Goal: Register for event/course

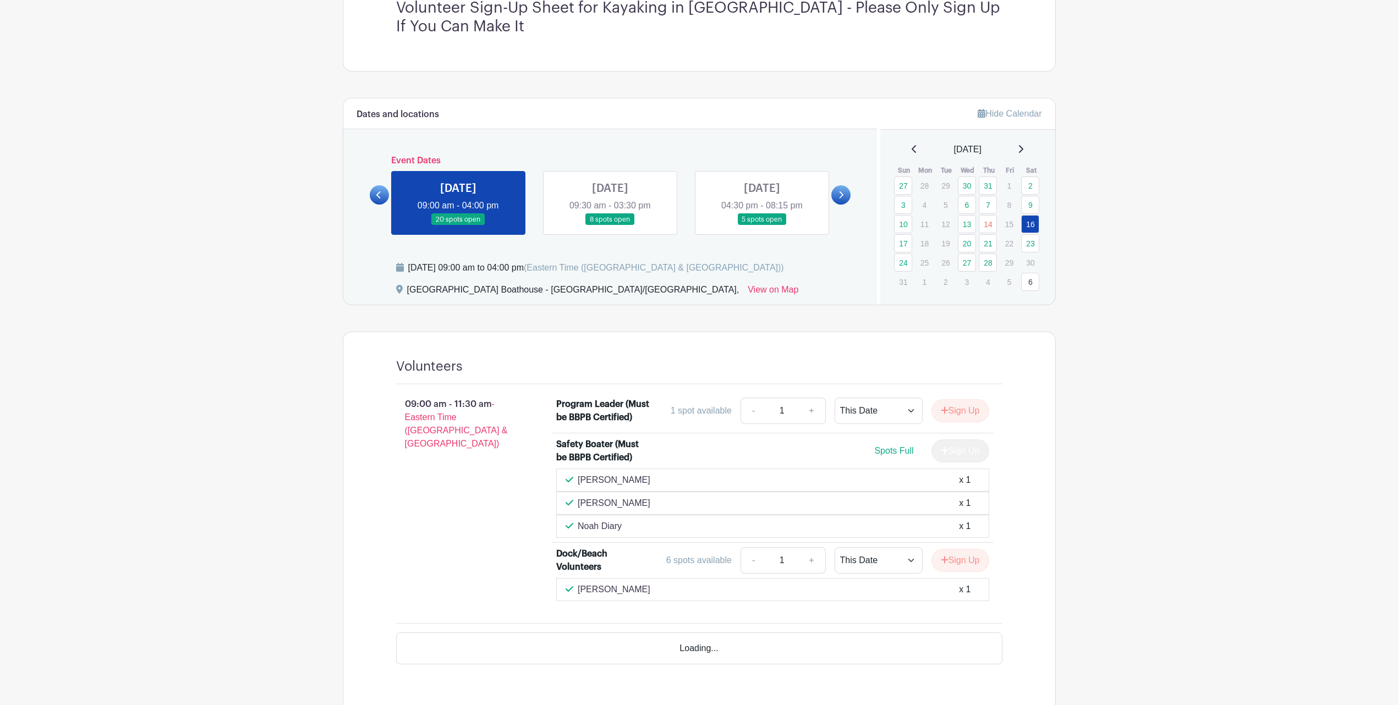
scroll to position [344, 0]
click at [610, 224] on link at bounding box center [610, 224] width 0 height 0
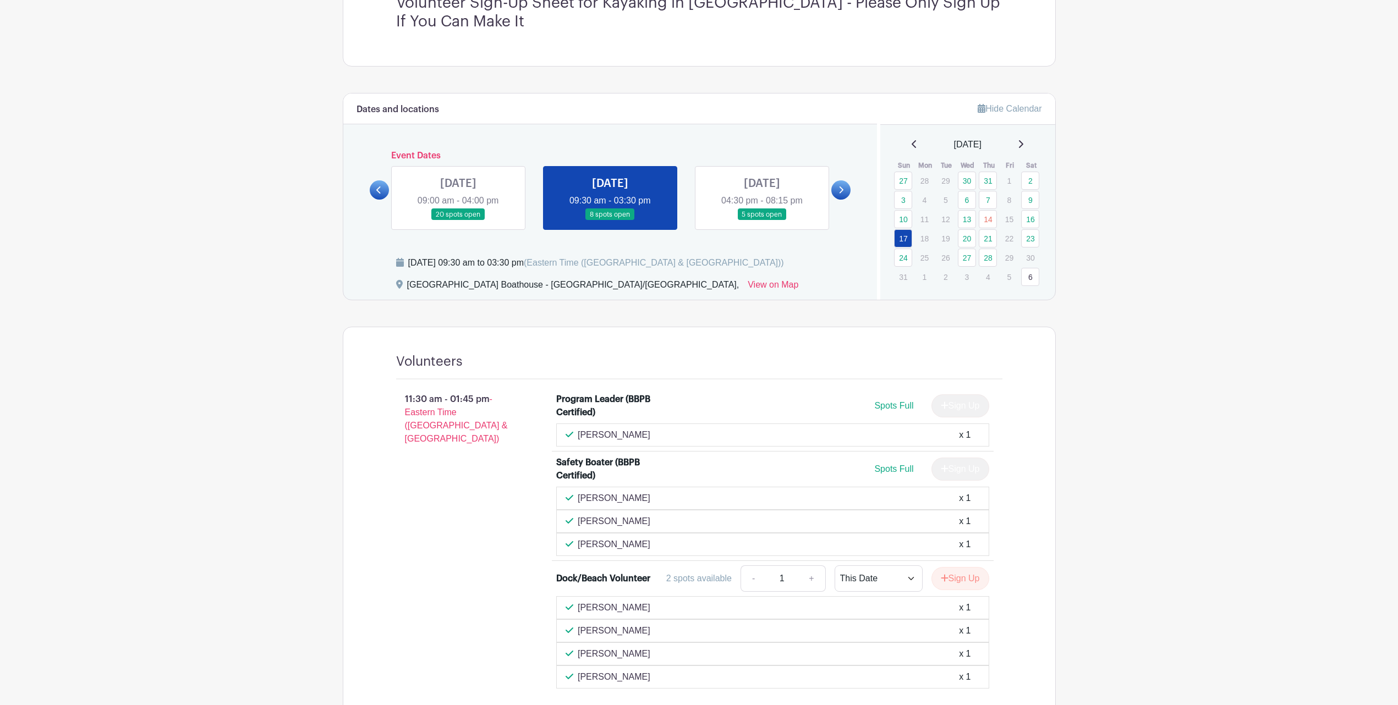
scroll to position [344, 0]
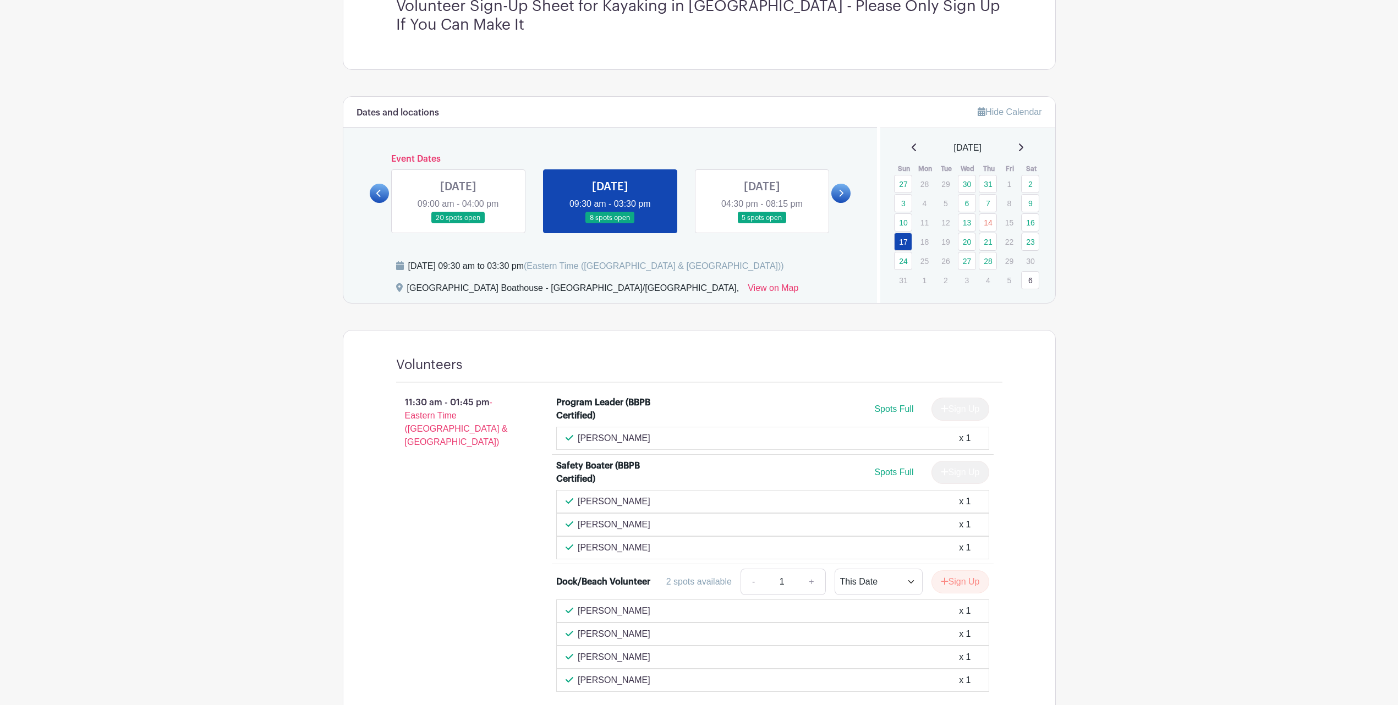
click at [458, 224] on link at bounding box center [458, 224] width 0 height 0
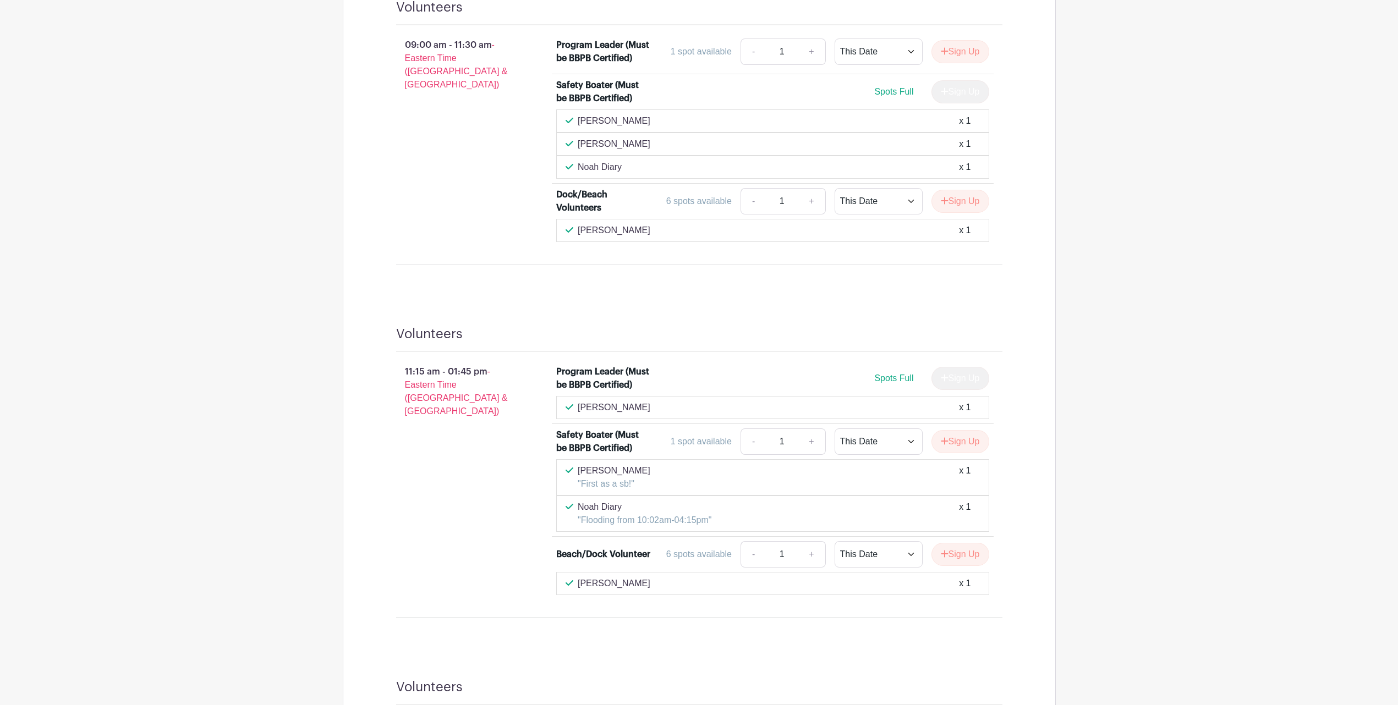
scroll to position [495, 0]
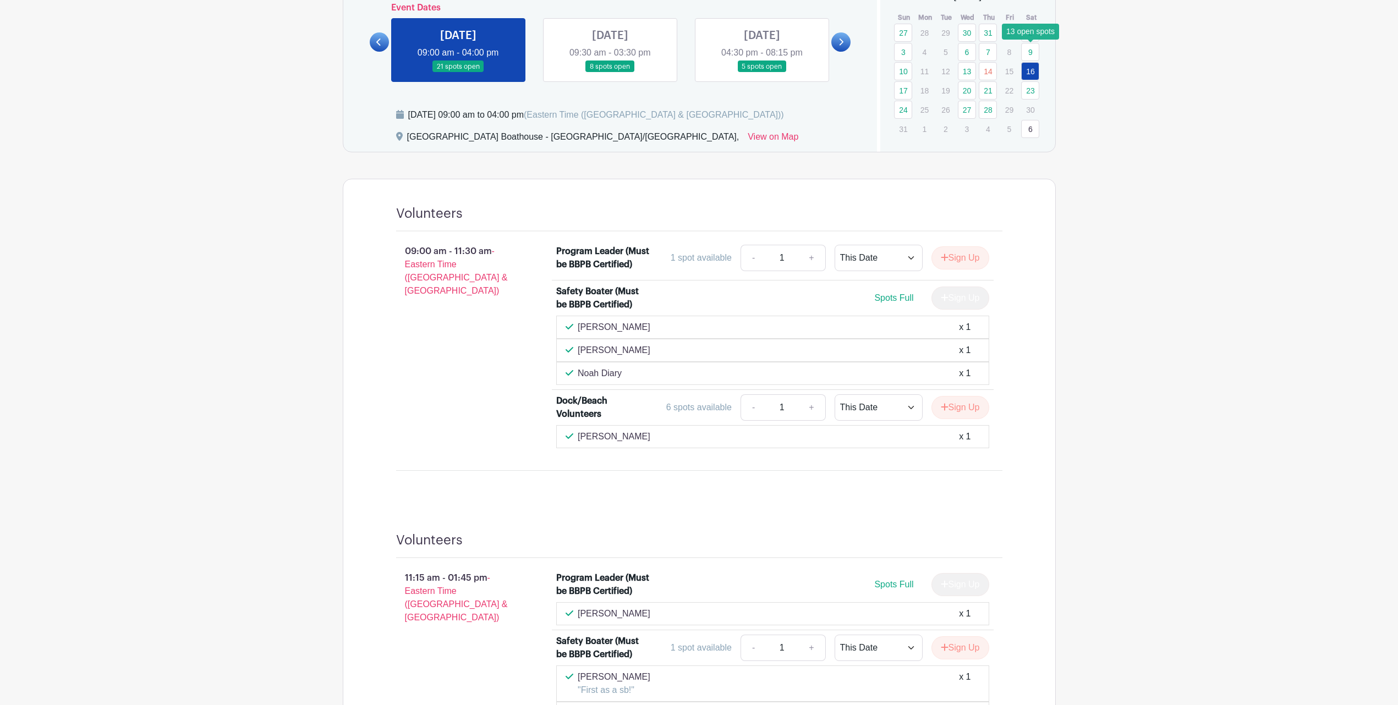
click at [1034, 51] on link "9" at bounding box center [1030, 52] width 18 height 18
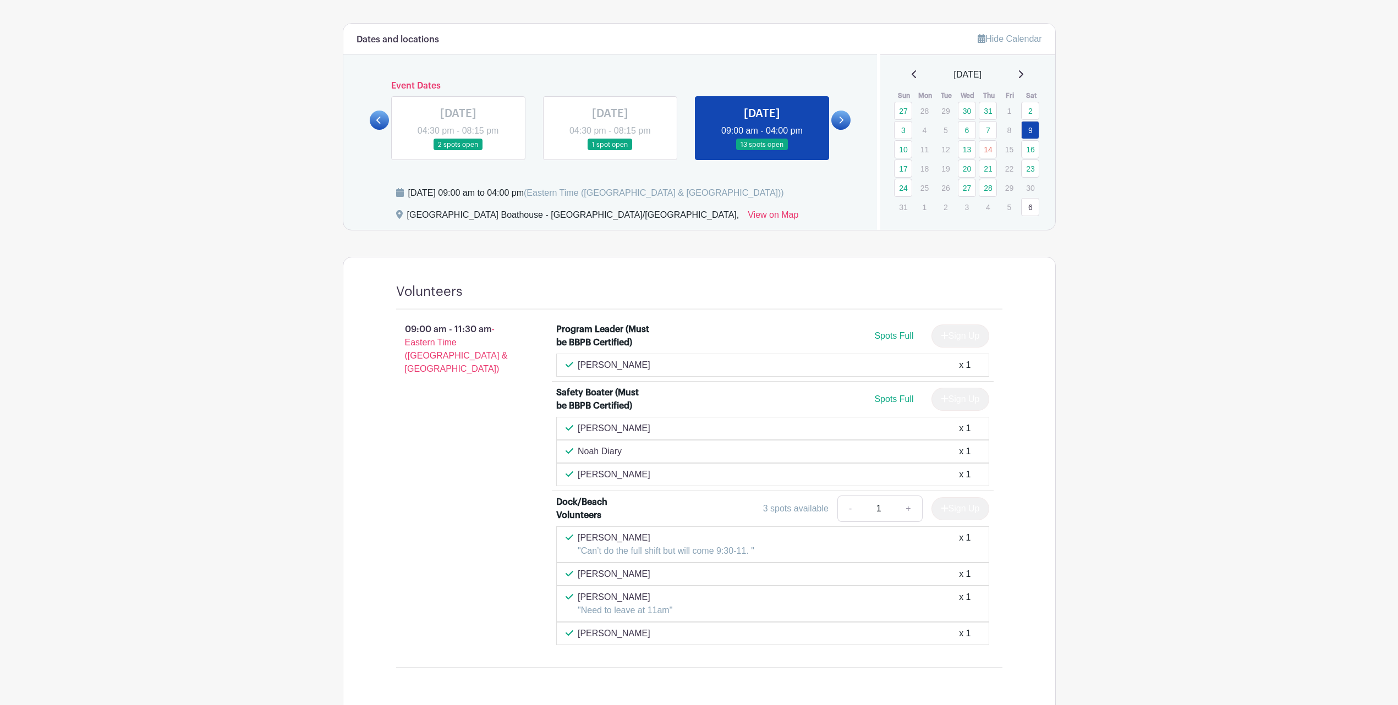
scroll to position [267, 0]
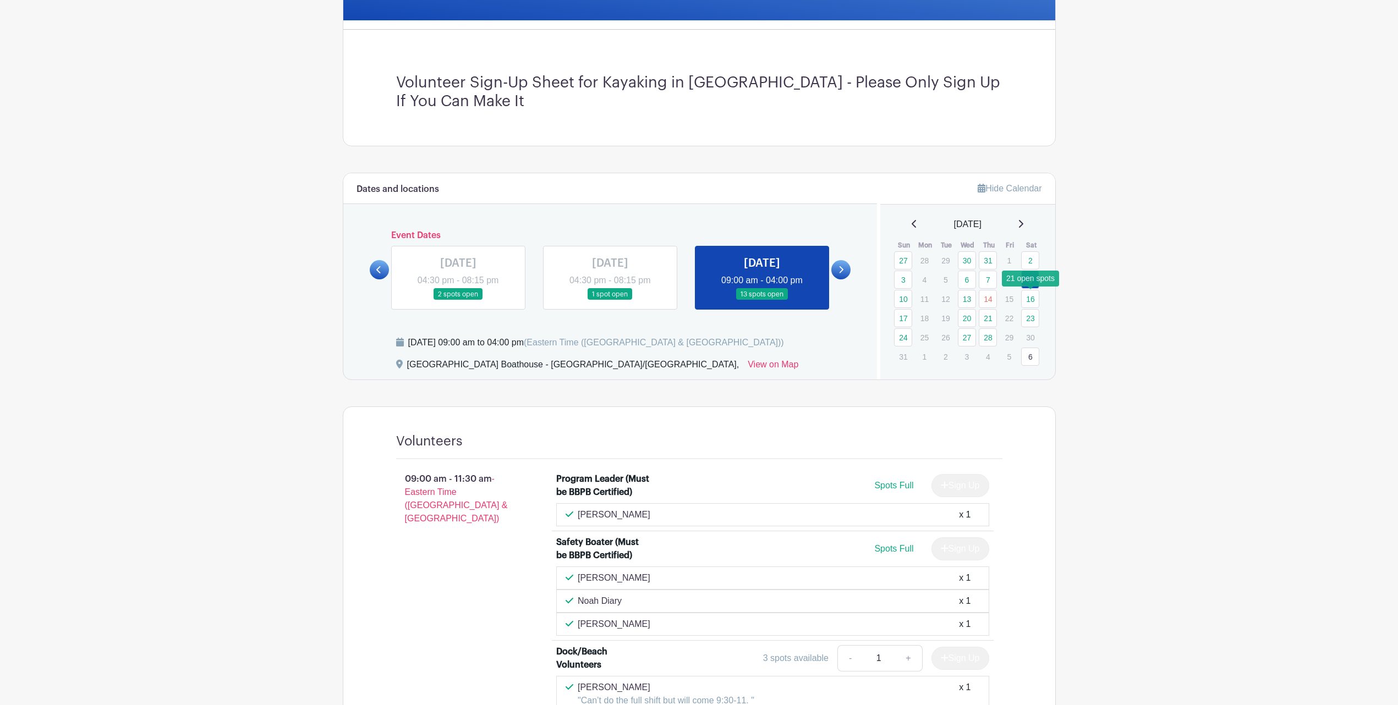
click at [1029, 291] on link "16" at bounding box center [1030, 299] width 18 height 18
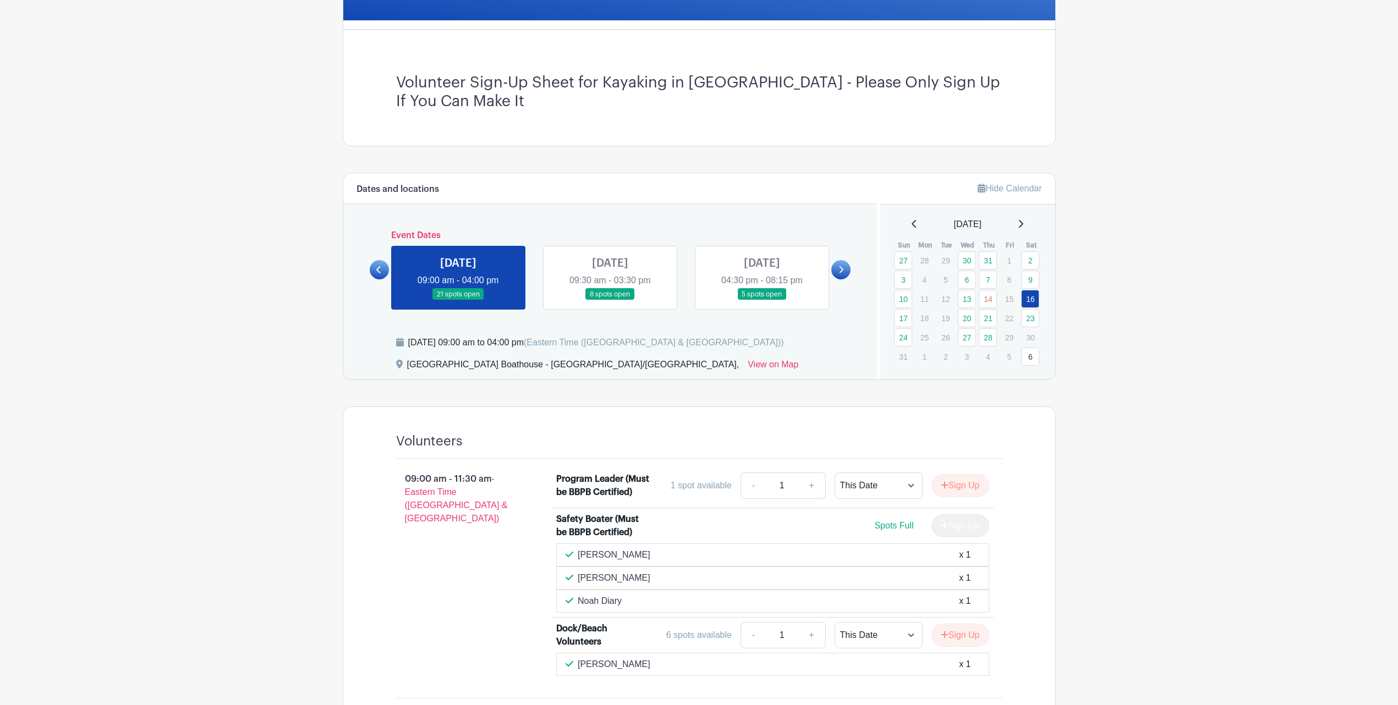
click at [610, 300] on link at bounding box center [610, 300] width 0 height 0
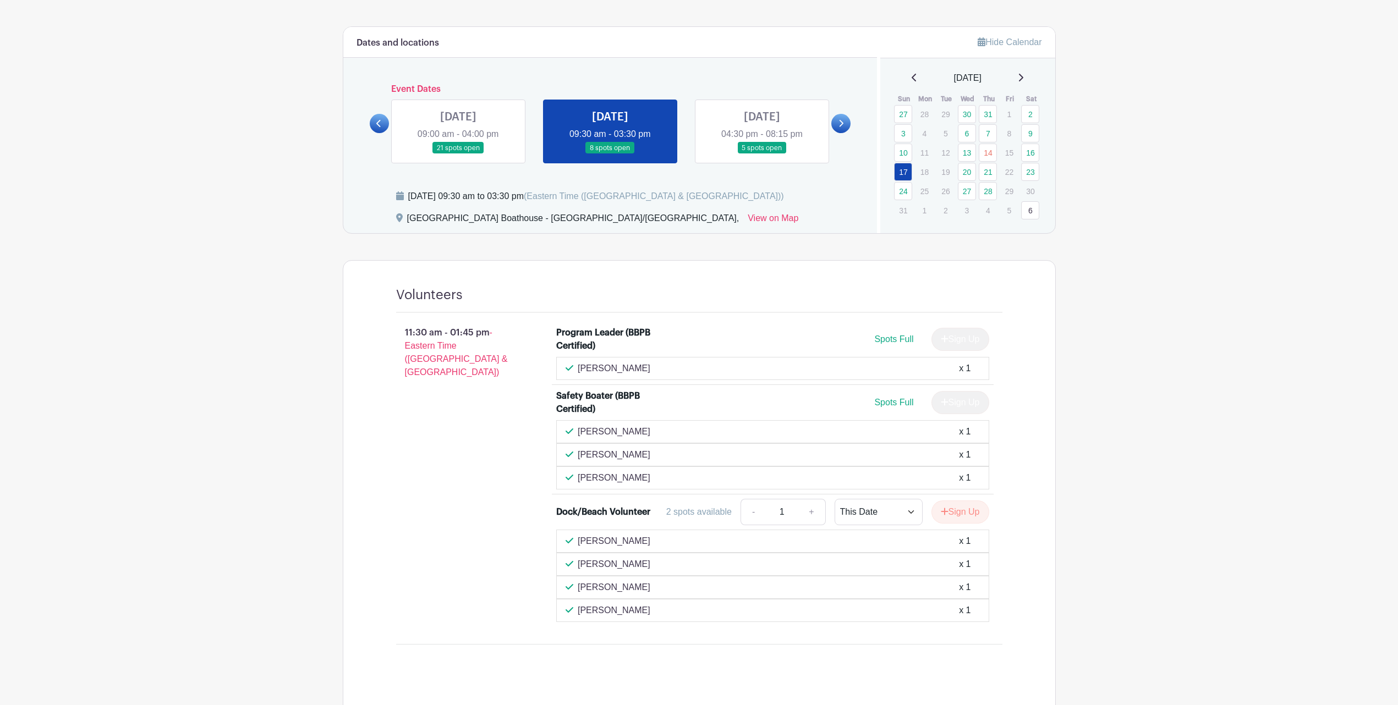
scroll to position [405, 0]
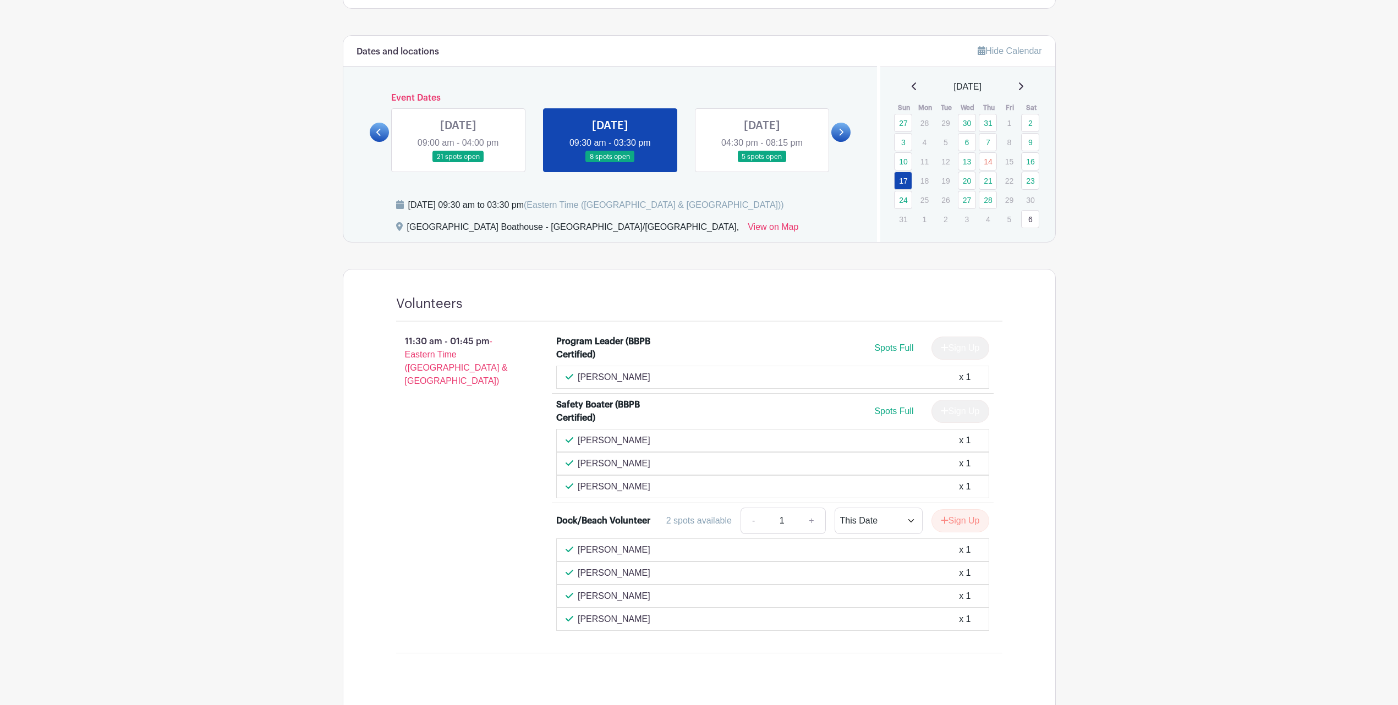
click at [458, 163] on link at bounding box center [458, 163] width 0 height 0
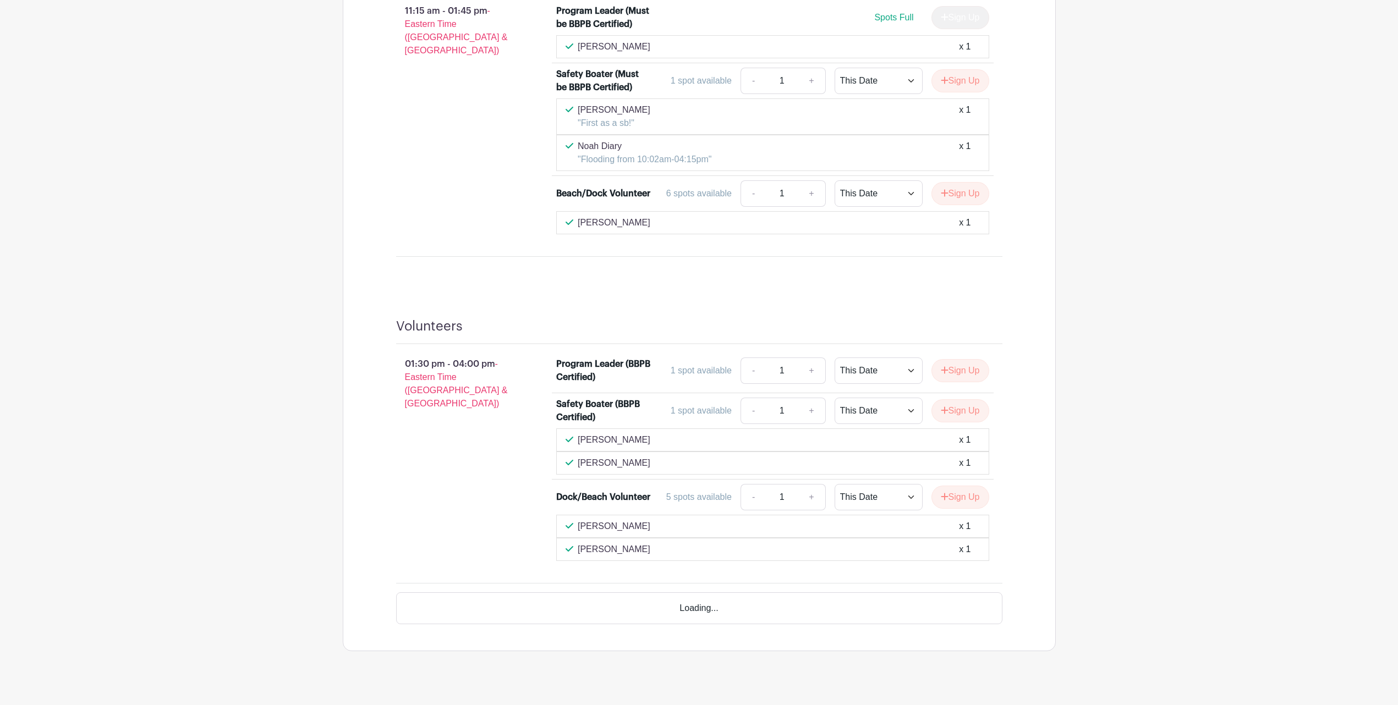
scroll to position [1045, 0]
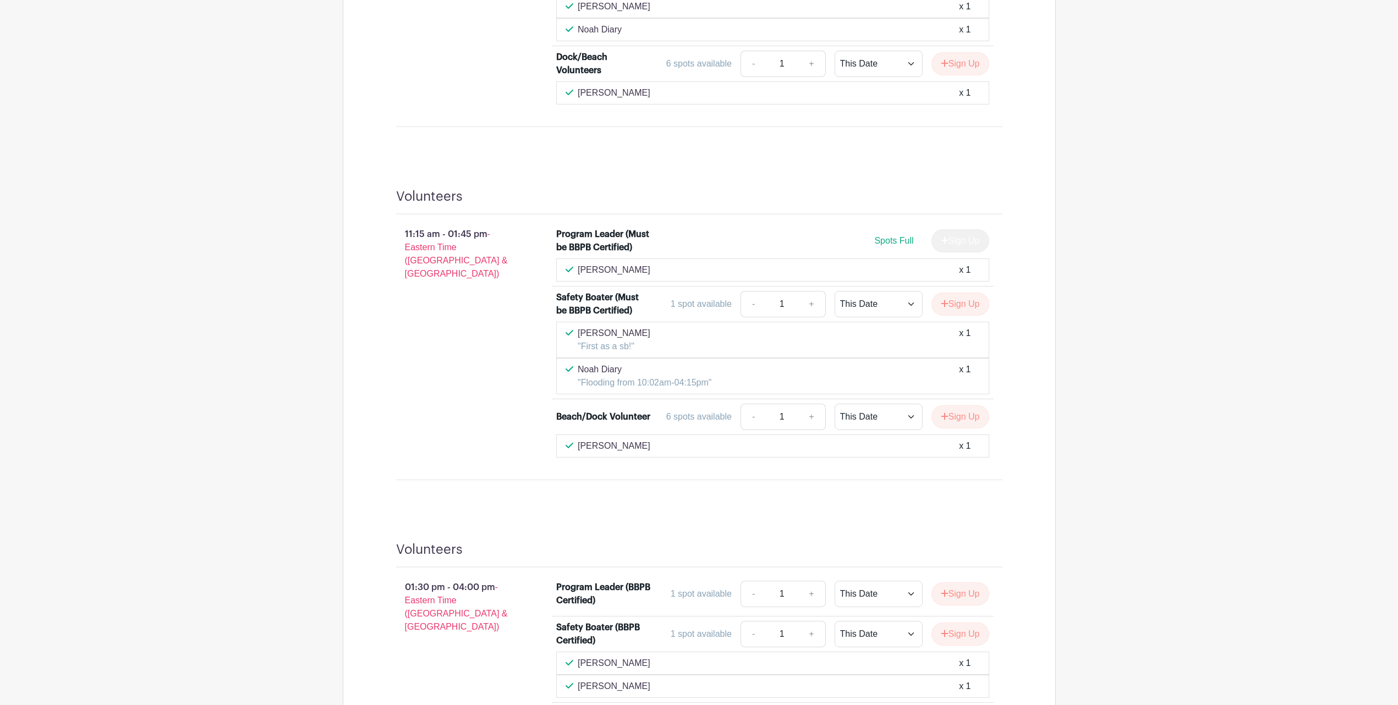
scroll to position [564, 0]
